Goal: Learn about a topic: Learn about a topic

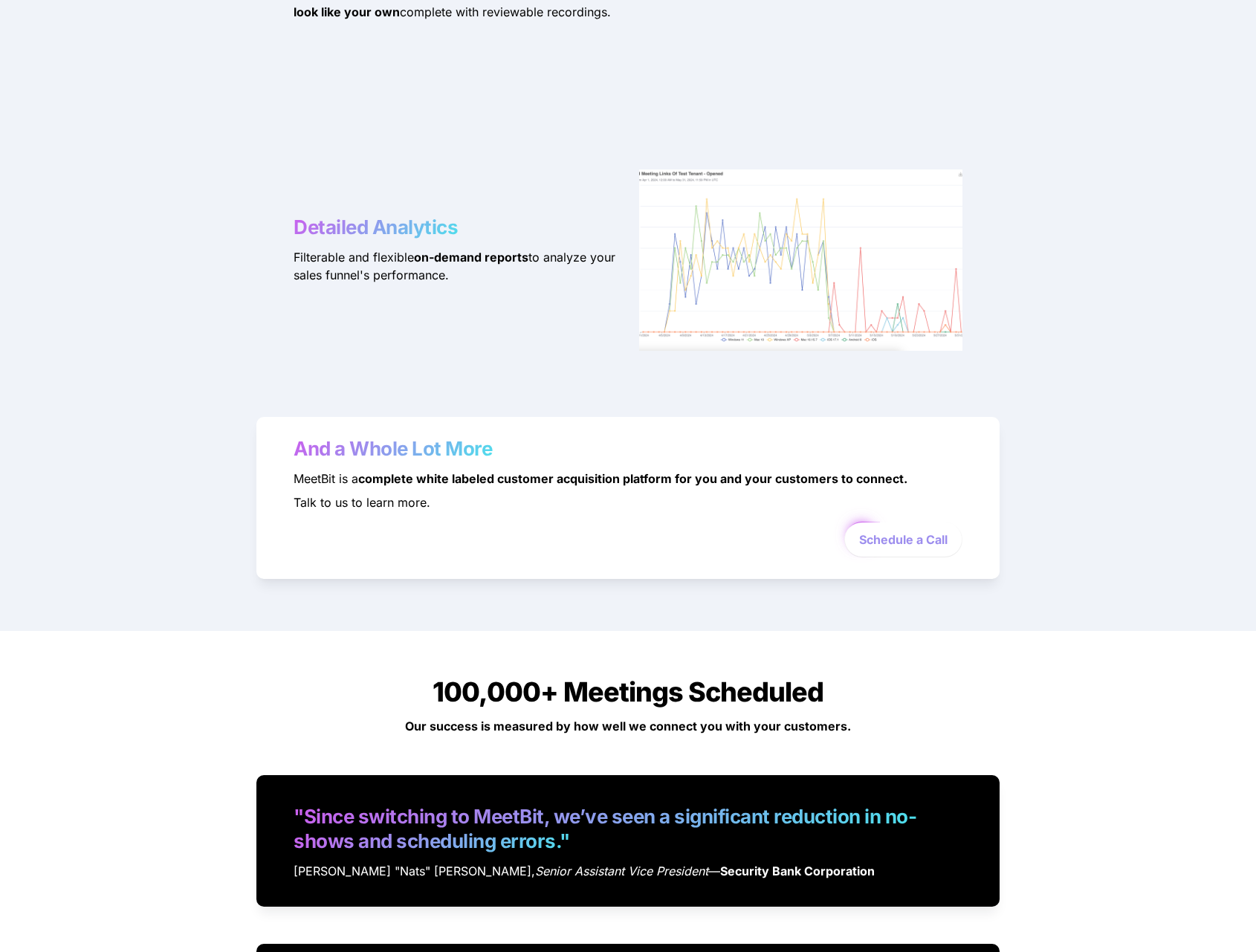
scroll to position [2968, 0]
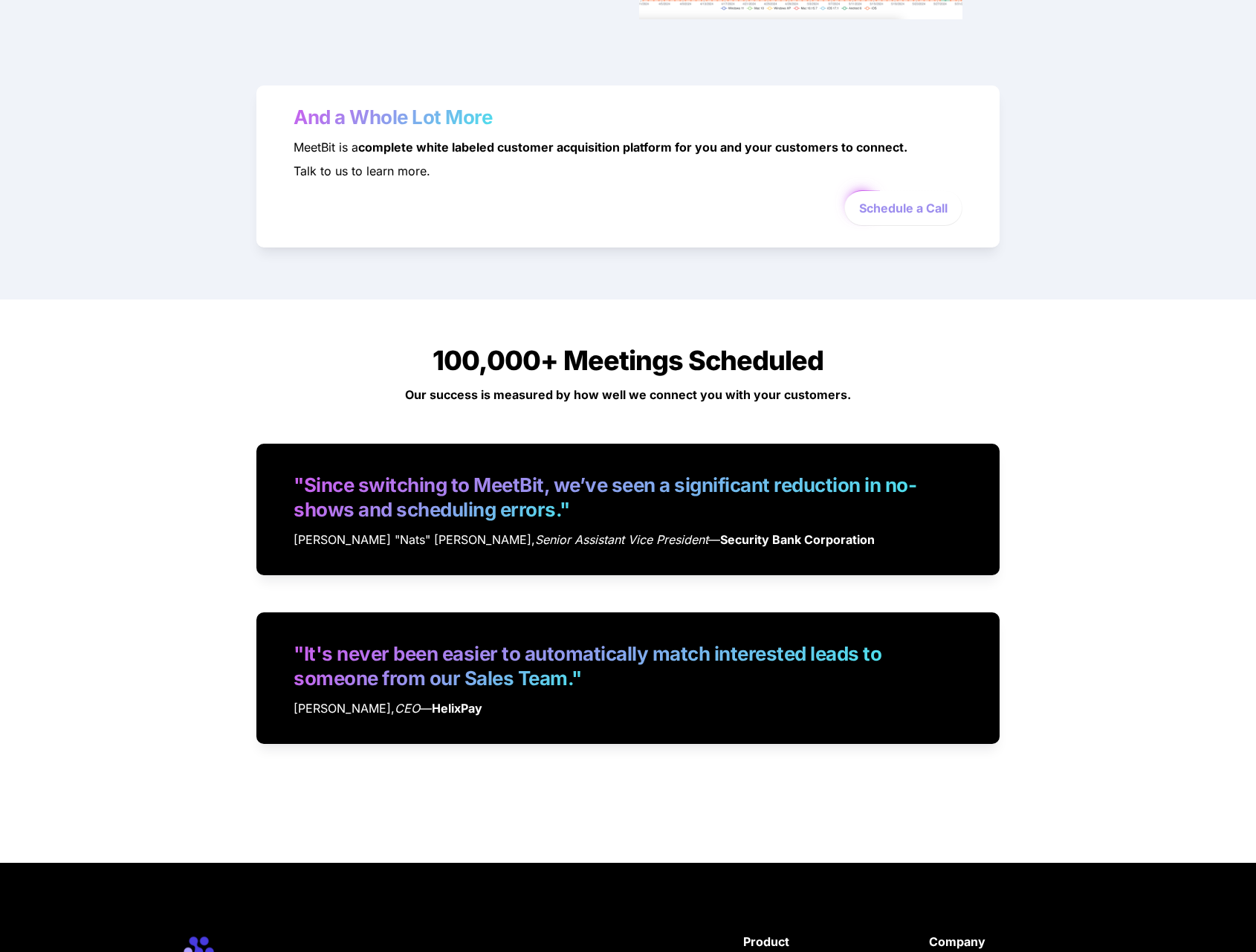
click at [146, 416] on div "100,000+ Meetings Scheduled Our success is measured by how well we connect you …" at bounding box center [628, 529] width 1256 height 459
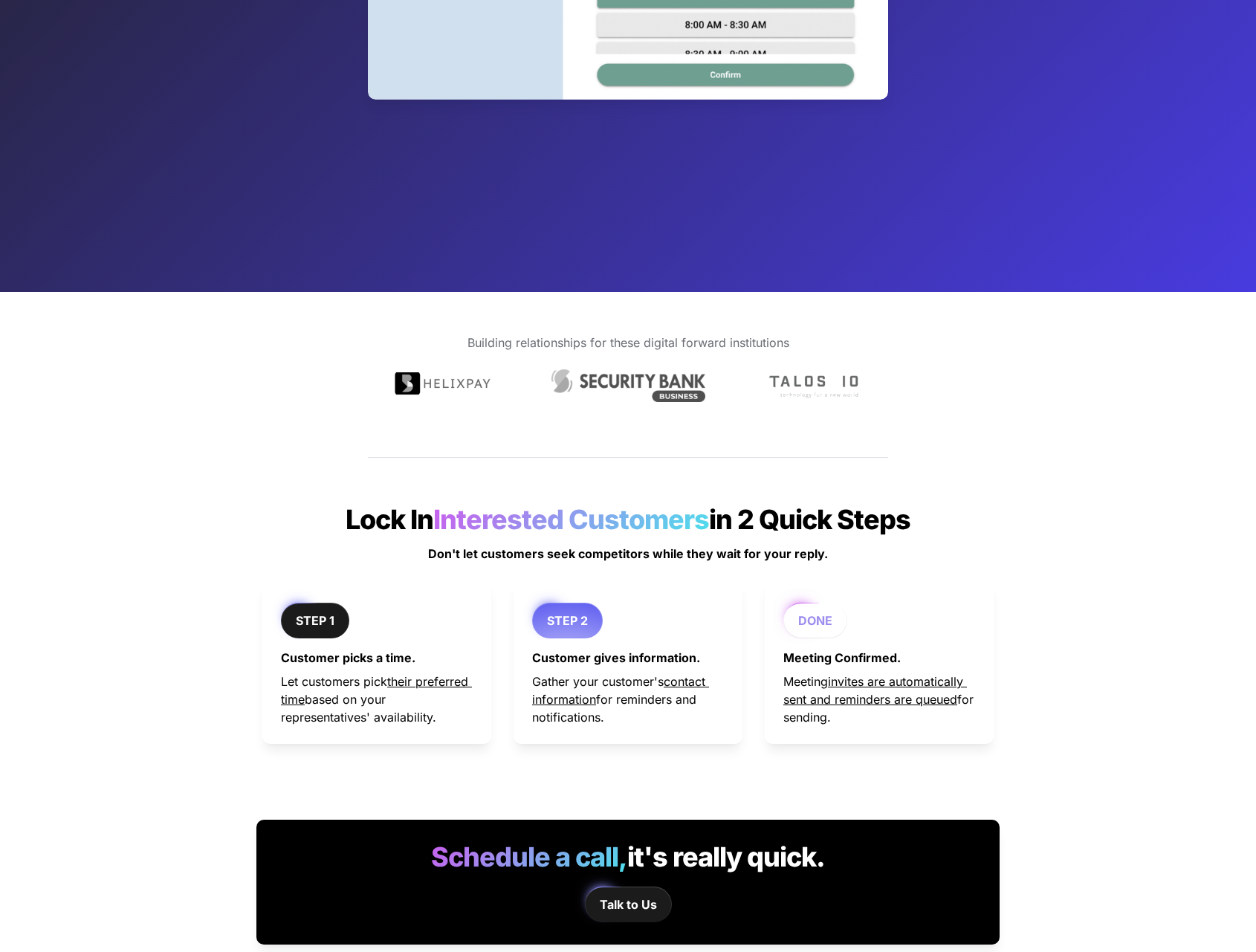
scroll to position [519, 0]
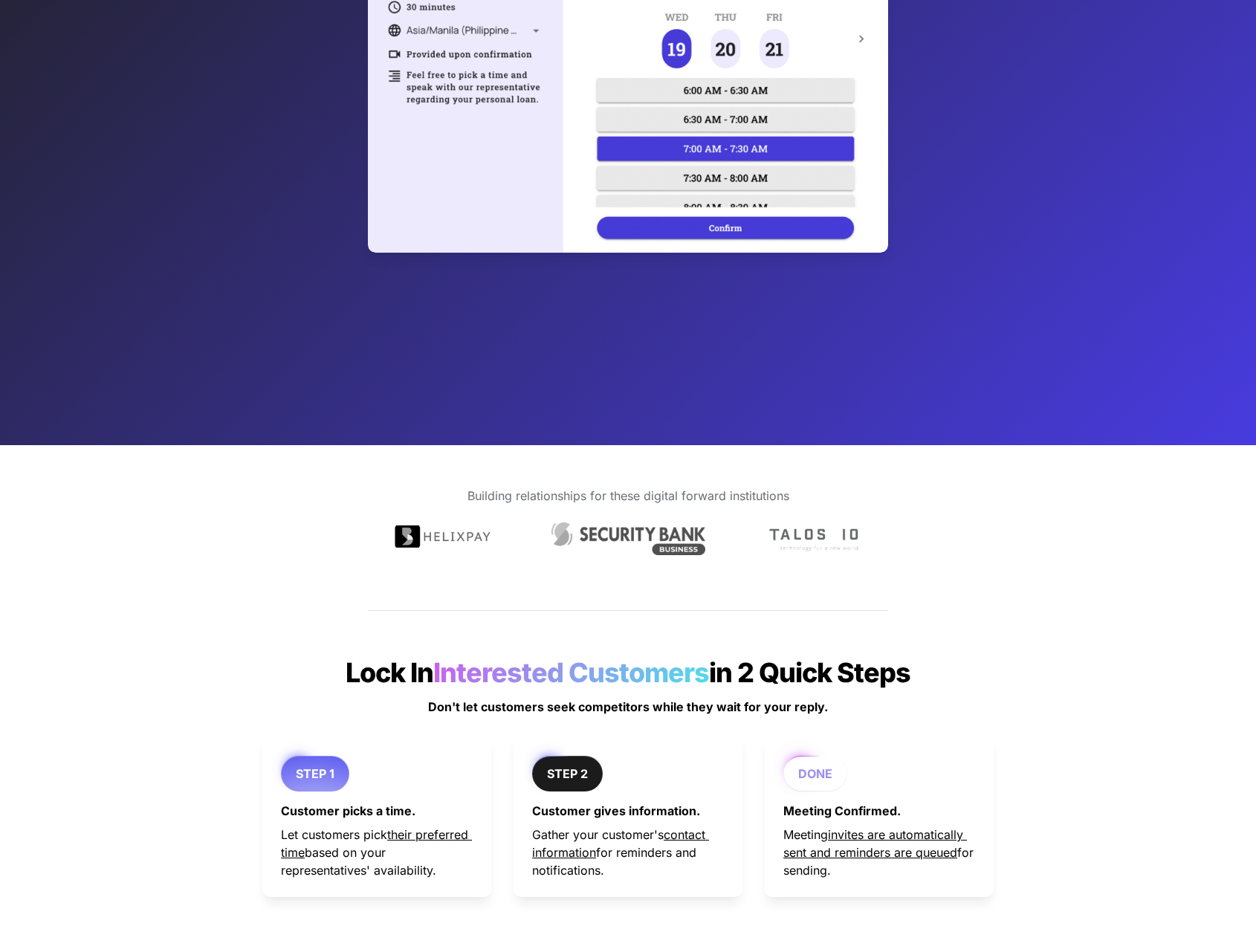
click at [302, 769] on strong "STEP 1" at bounding box center [315, 773] width 39 height 15
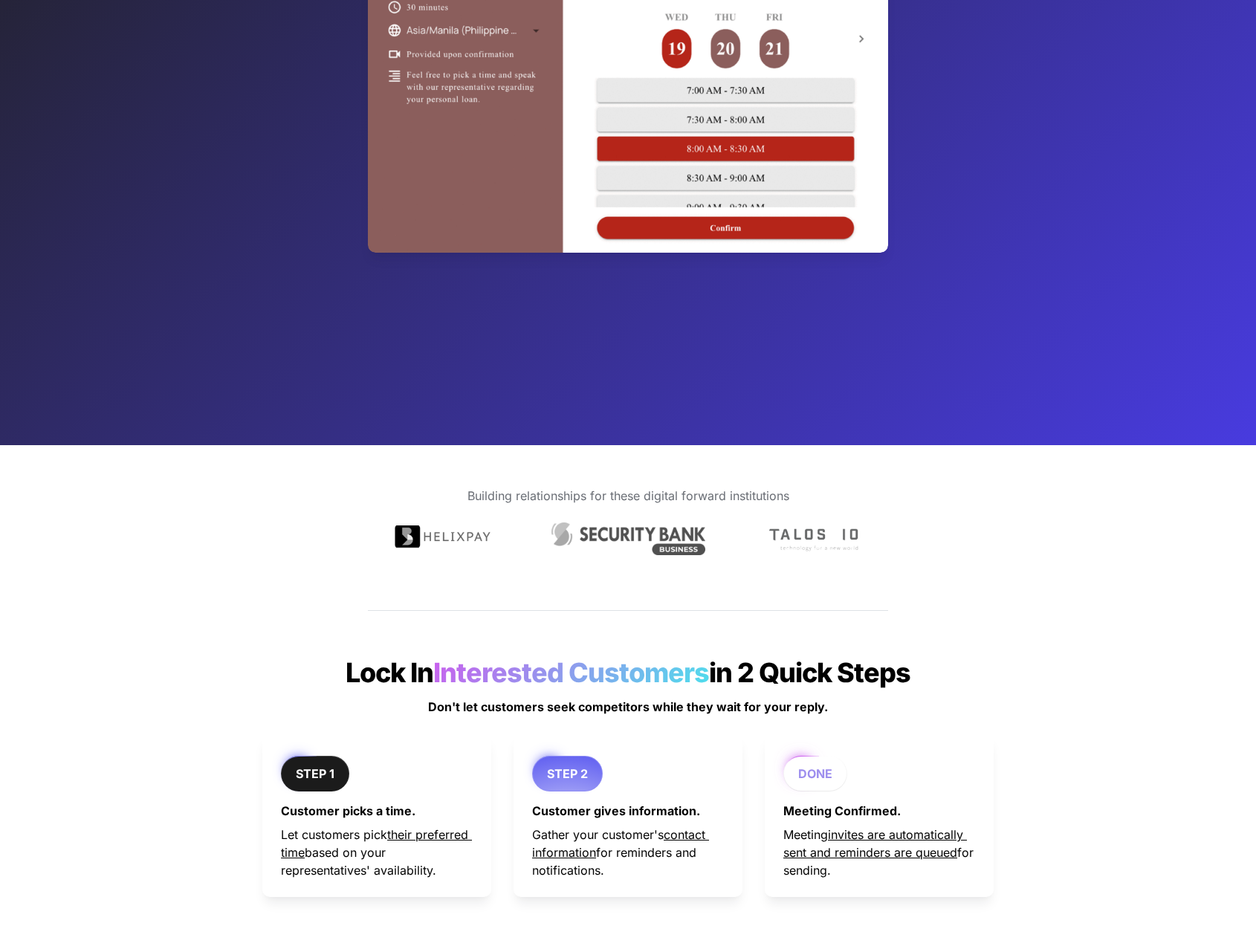
click at [549, 776] on strong "STEP 2" at bounding box center [568, 773] width 41 height 15
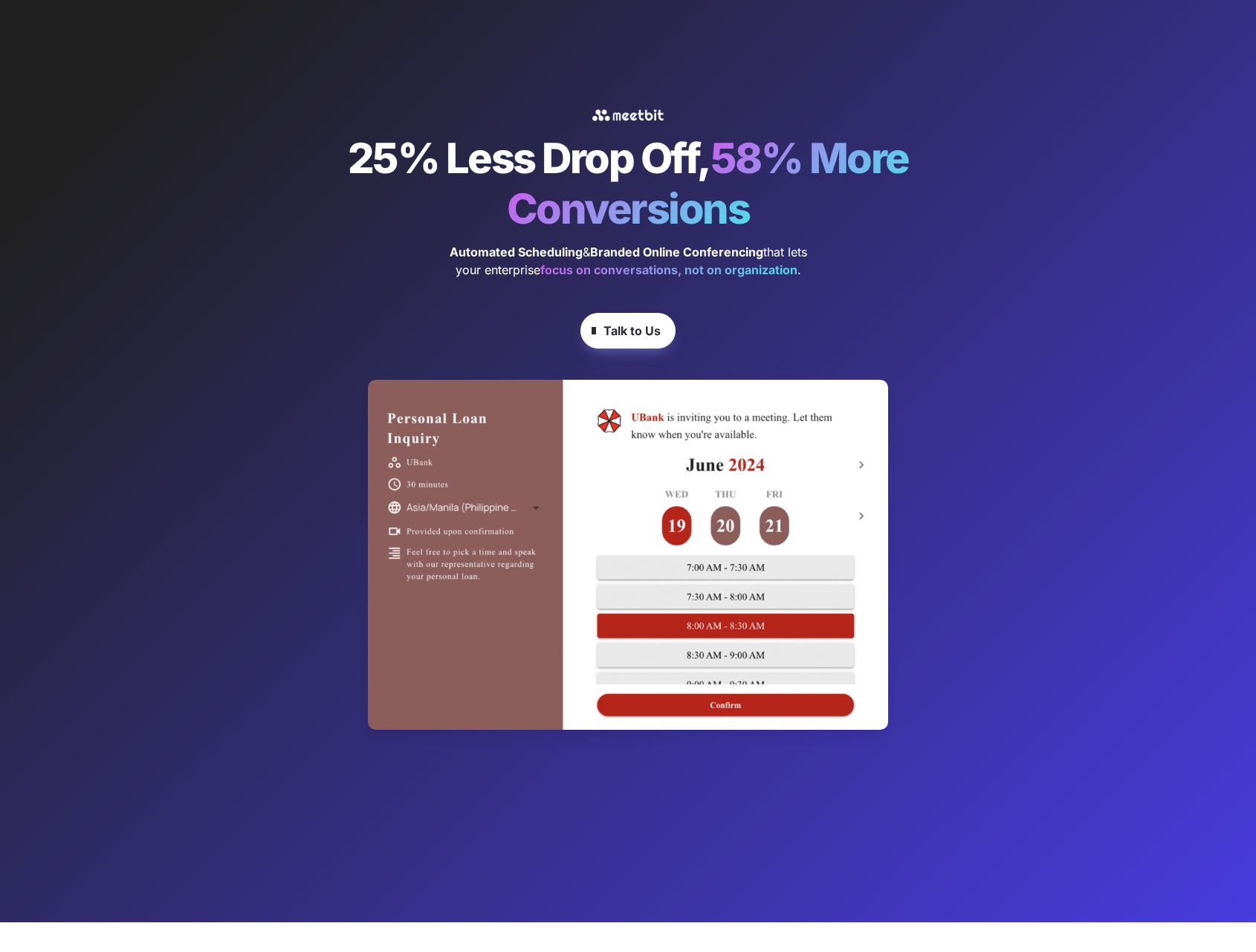
scroll to position [0, 0]
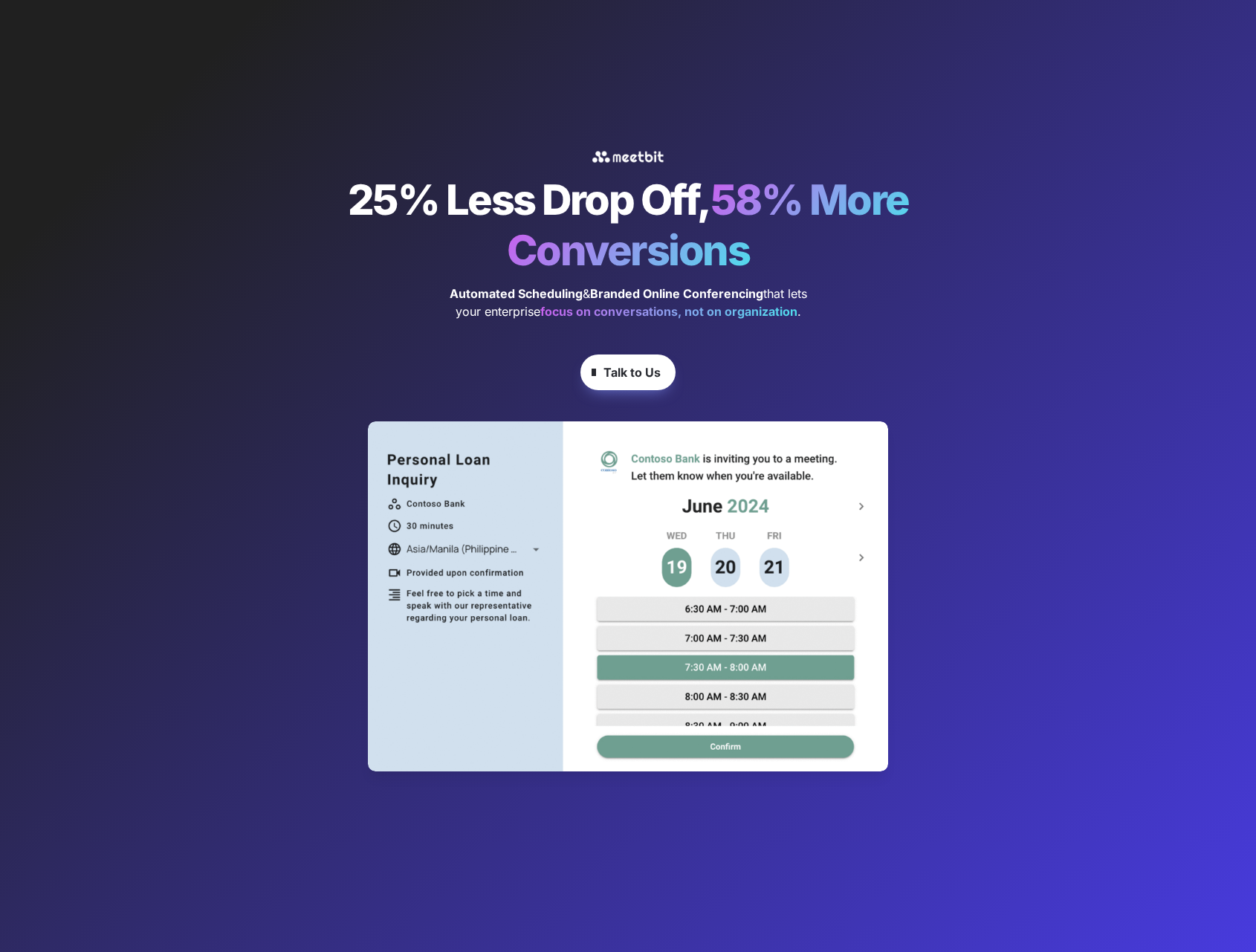
click at [586, 292] on span "&" at bounding box center [587, 293] width 8 height 15
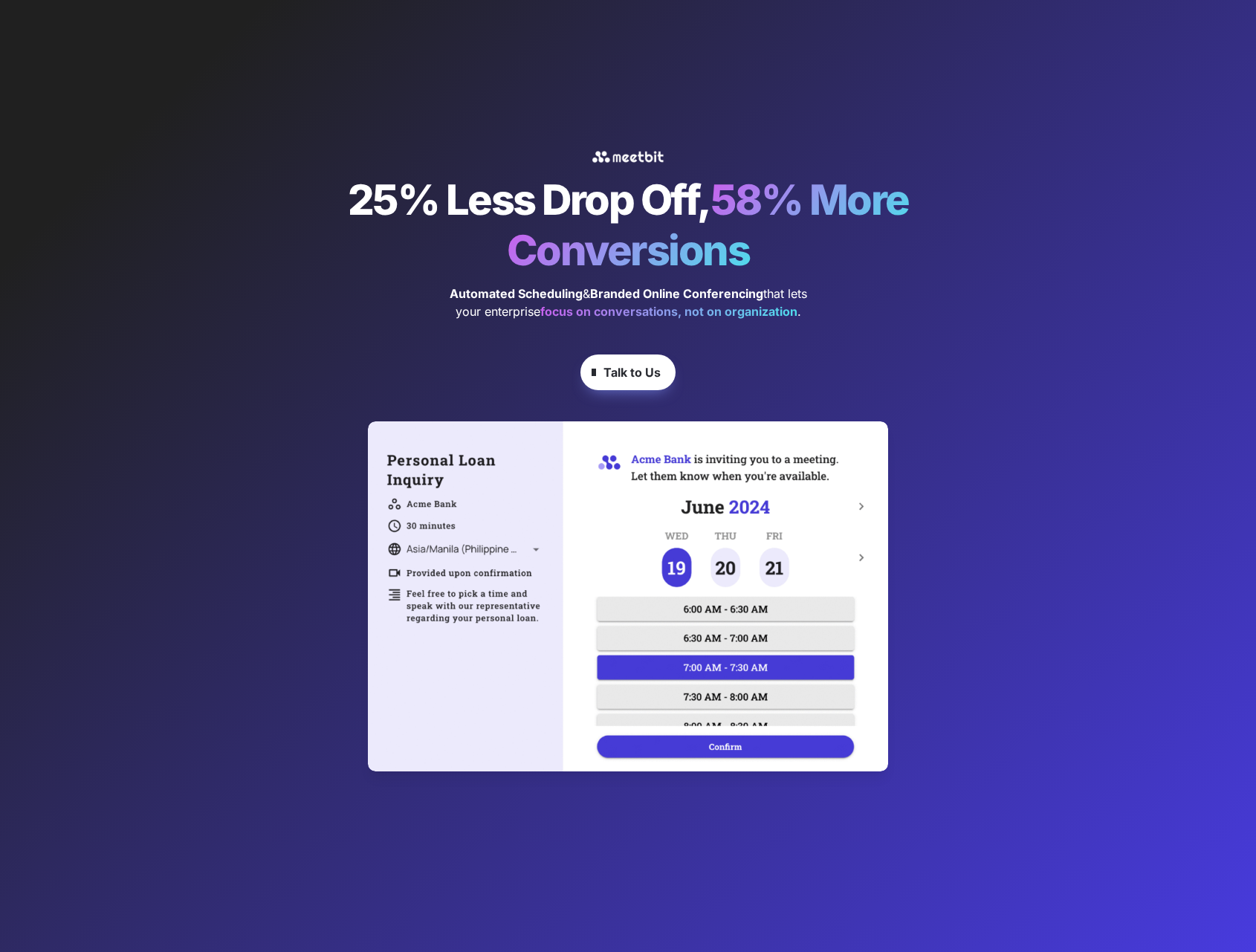
click at [586, 292] on span "&" at bounding box center [587, 293] width 8 height 15
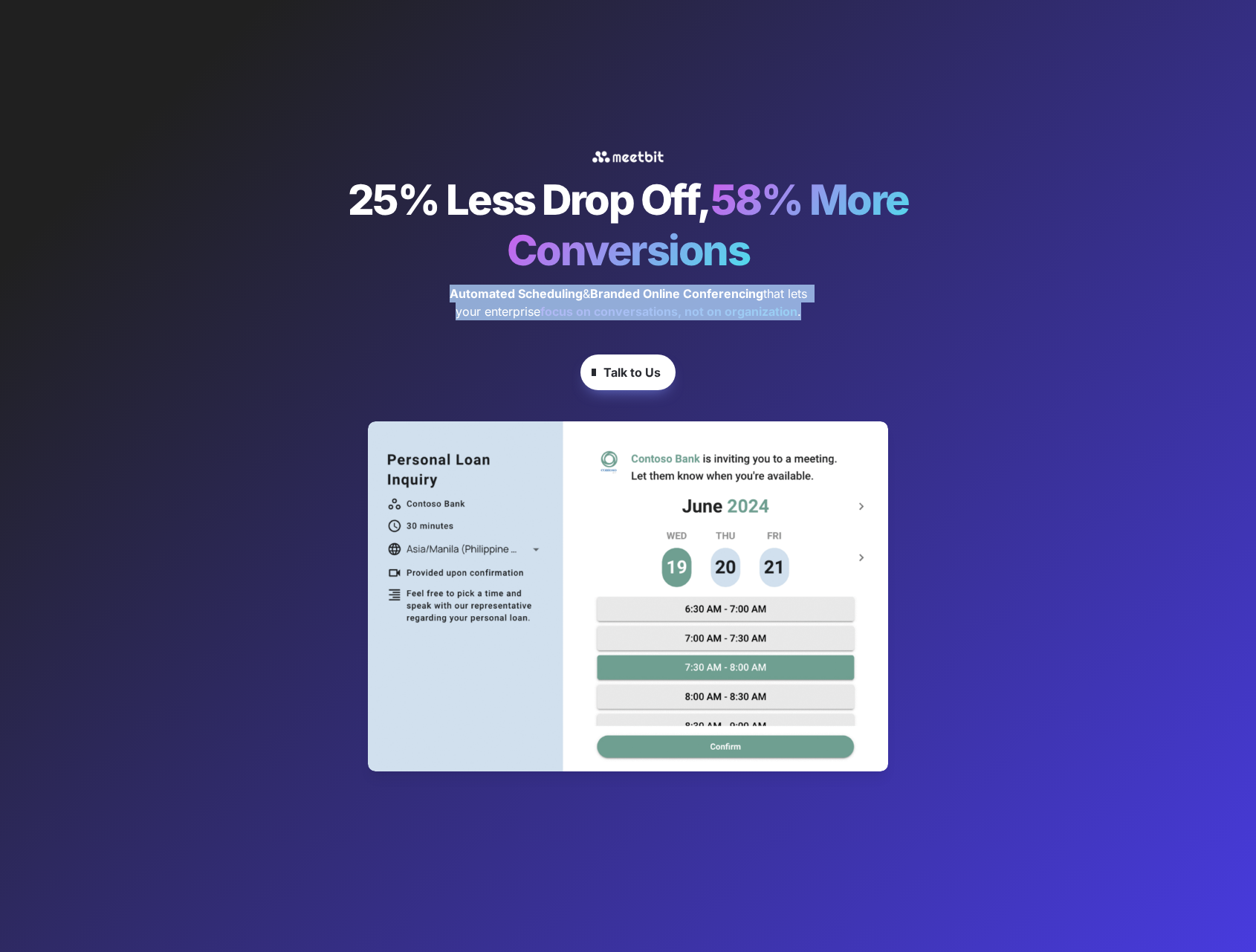
drag, startPoint x: 586, startPoint y: 292, endPoint x: 775, endPoint y: 318, distance: 190.8
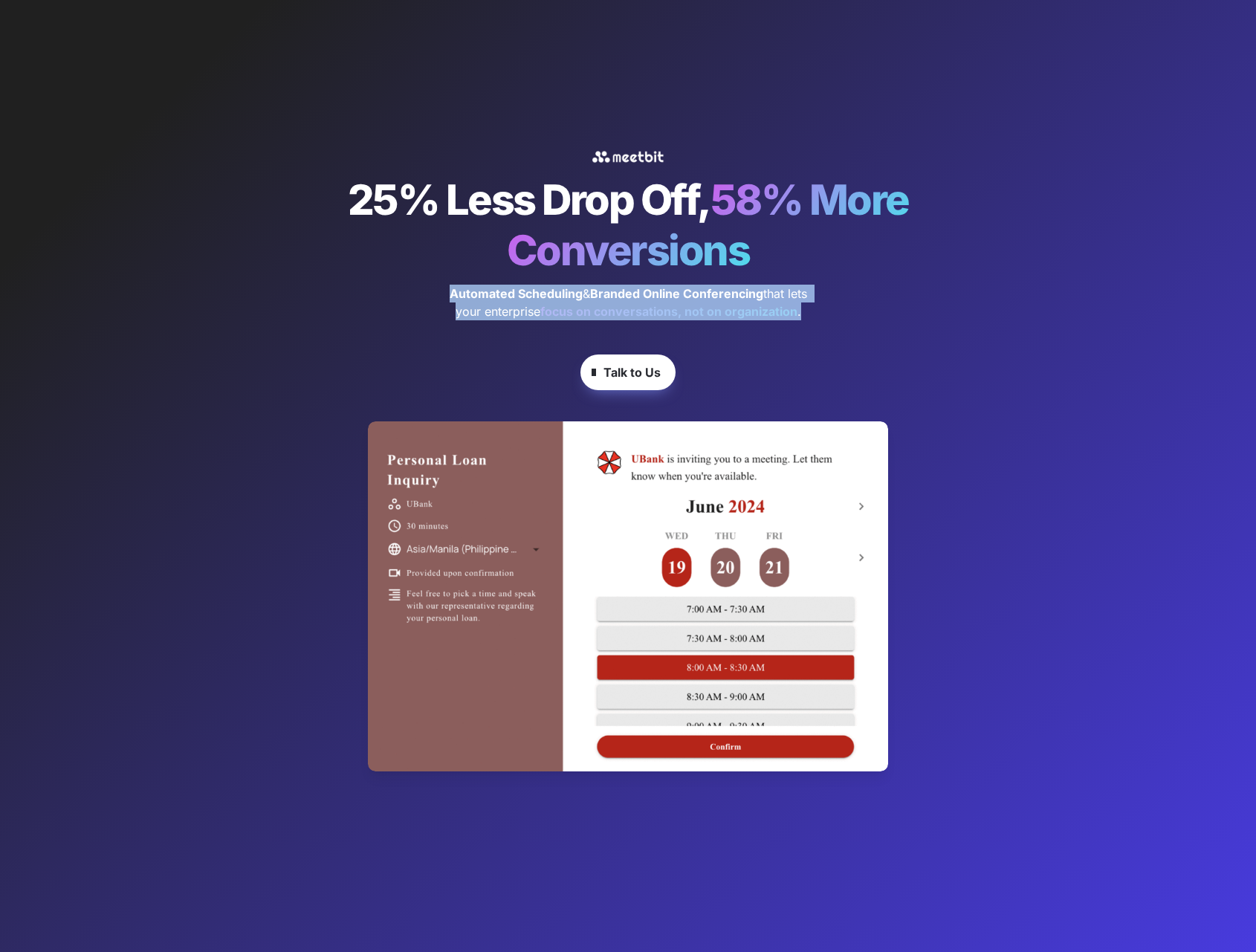
click at [775, 318] on p "Automated Scheduling & Branded Online Conferencing that lets your enterprise fo…" at bounding box center [628, 303] width 371 height 41
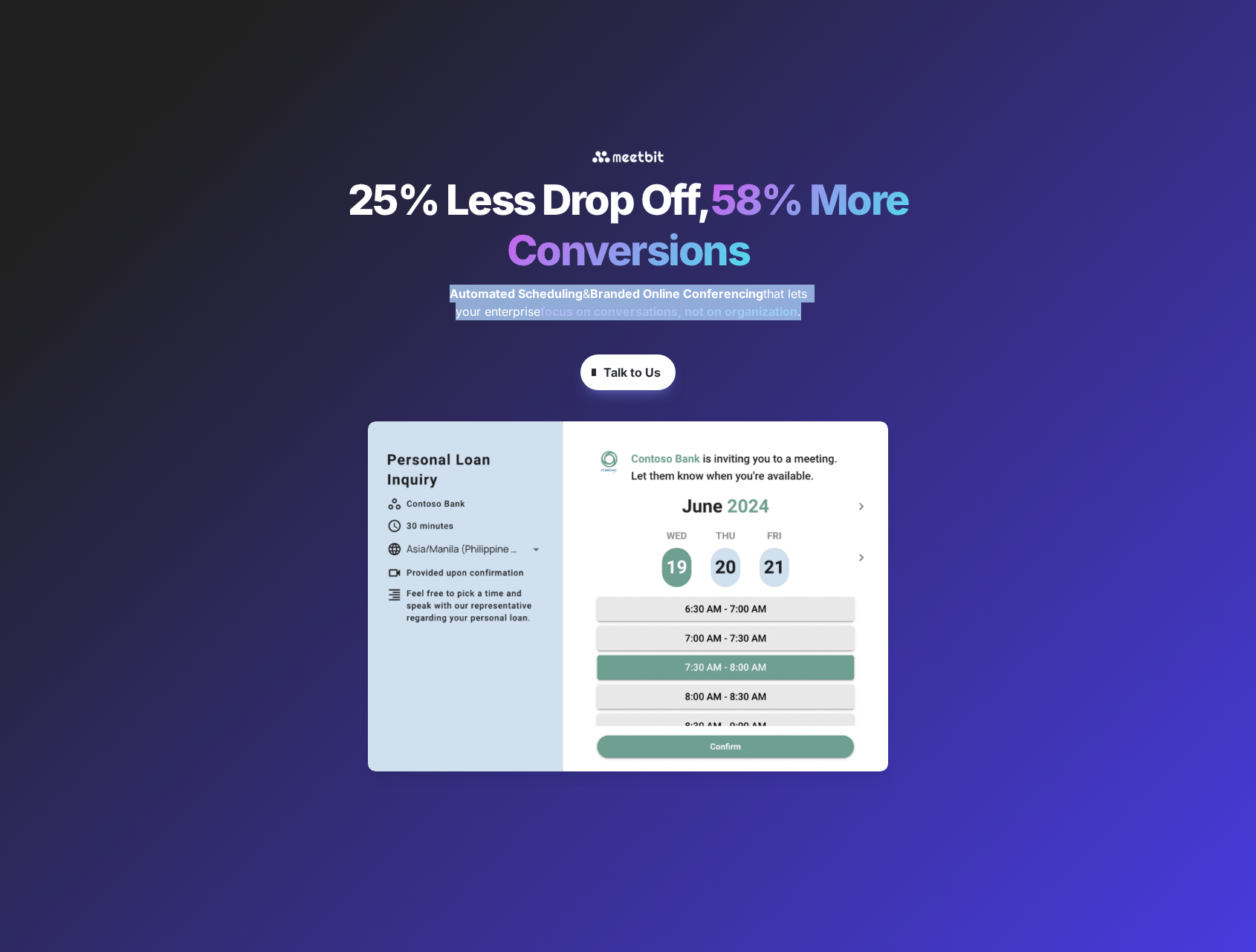
click at [775, 318] on strong "focus on conversations, not on organization" at bounding box center [668, 311] width 257 height 15
